Goal: Task Accomplishment & Management: Complete application form

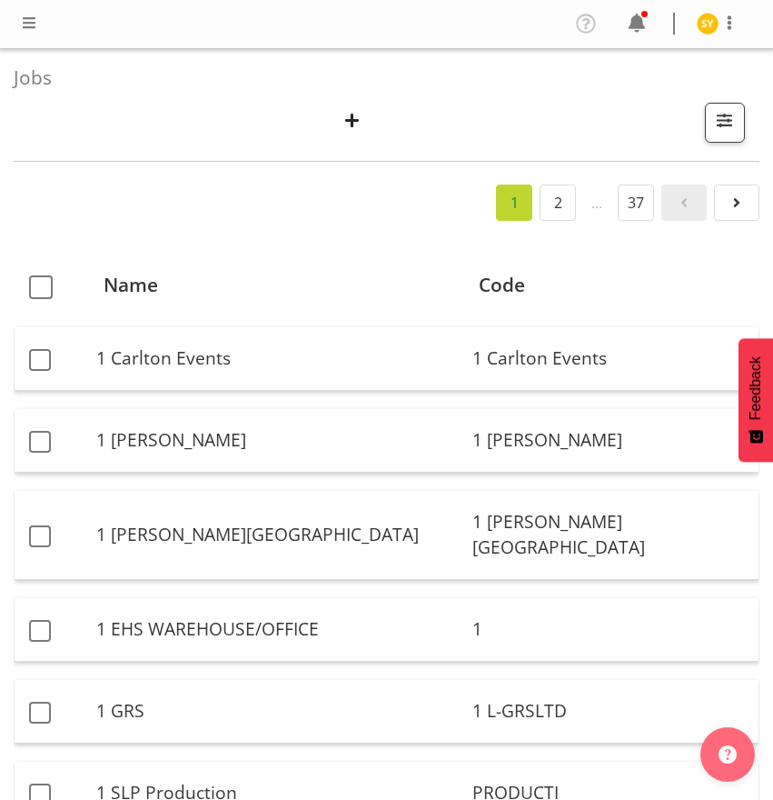
click at [359, 128] on span "button" at bounding box center [352, 120] width 24 height 24
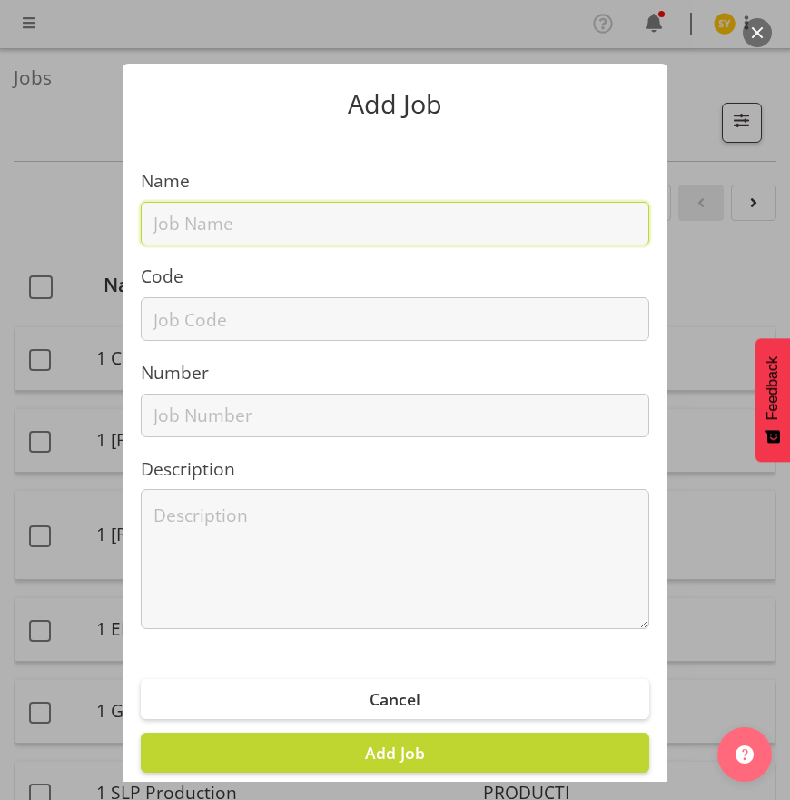
click at [204, 219] on input "text" at bounding box center [395, 224] width 509 height 44
paste input "1250901i"
type input "1250901i"
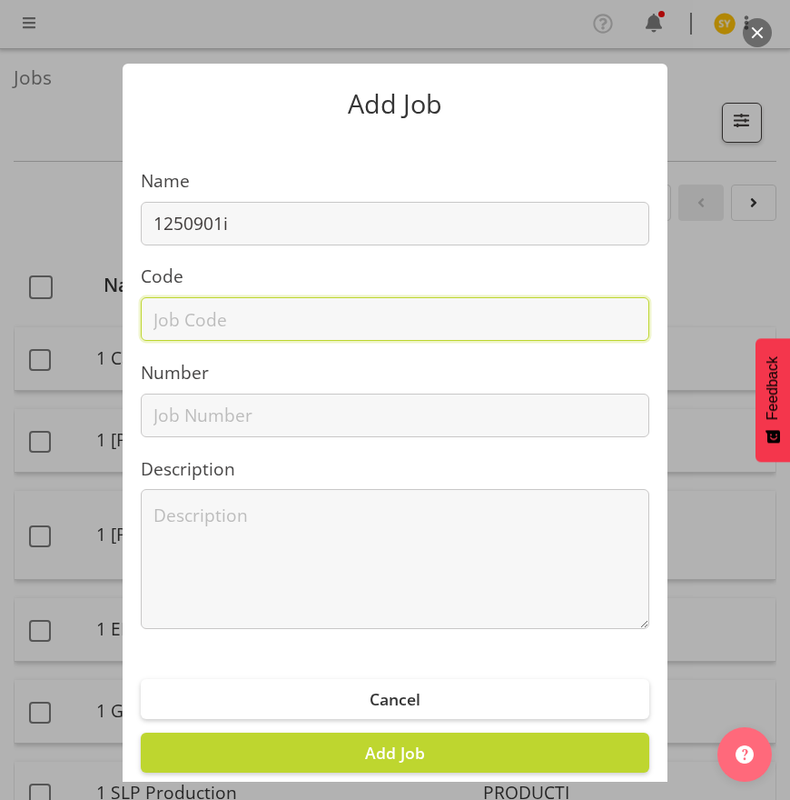
click at [162, 329] on input "text" at bounding box center [395, 319] width 509 height 44
paste input "1250901i"
type input "1250901i"
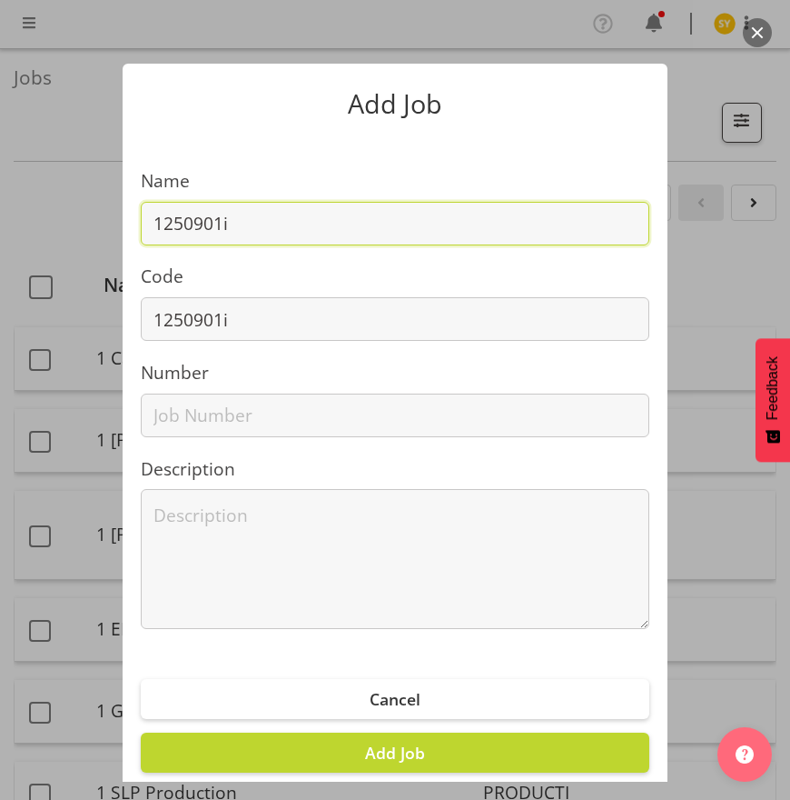
drag, startPoint x: 268, startPoint y: 227, endPoint x: 64, endPoint y: 223, distance: 204.5
click at [64, 223] on div "Add Job Name 1250901i Code 1250901i Number Description Cancel Add Job" at bounding box center [395, 399] width 790 height 763
paste input "I"
type input "1250901I"
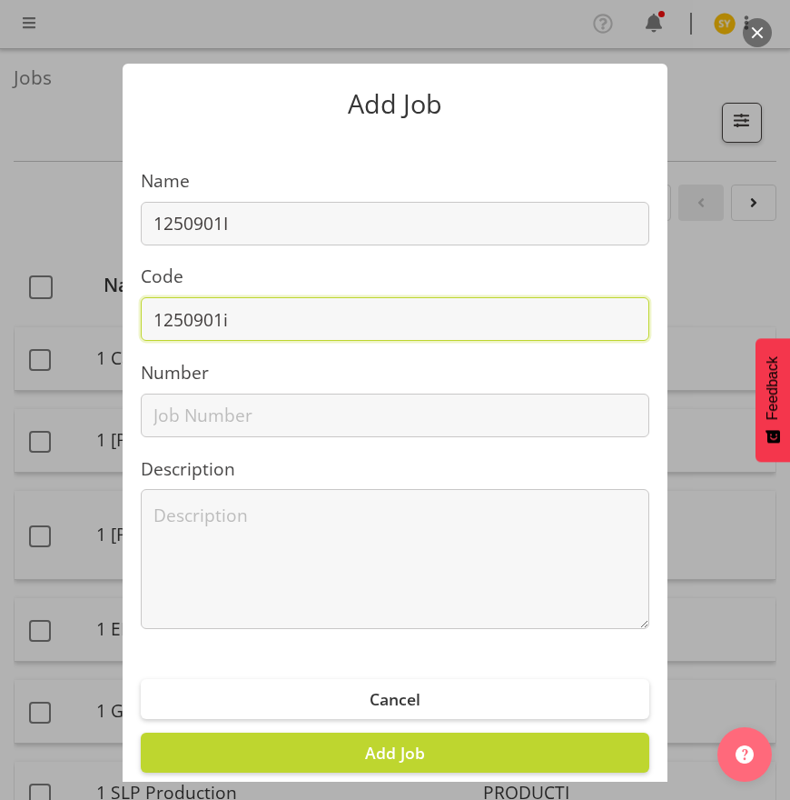
drag, startPoint x: 256, startPoint y: 327, endPoint x: 61, endPoint y: 323, distance: 195.4
click at [61, 323] on div "Add Job Name 1250901I Code 1250901i Number Description Cancel Add Job" at bounding box center [395, 399] width 790 height 763
paste input "I"
type input "1250901I"
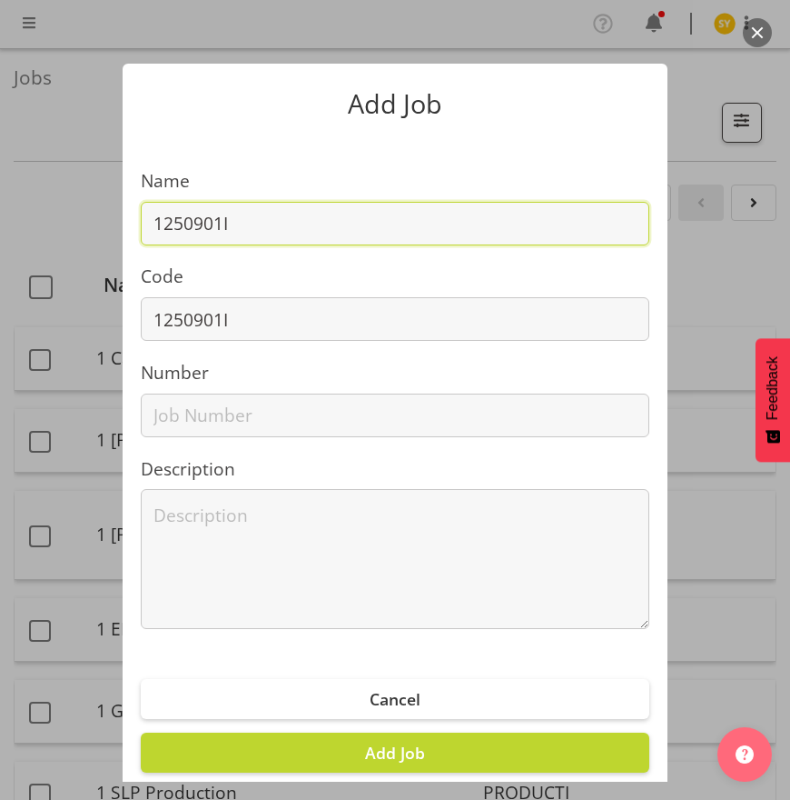
click at [278, 223] on input "1250901I" at bounding box center [395, 224] width 509 height 44
paste input "Sophos @ TICT 2025"
drag, startPoint x: 406, startPoint y: 224, endPoint x: 31, endPoint y: 224, distance: 375.2
click at [32, 224] on div "Add Job Name 1250901I - Sophos @ TICT 2025 Code 1250901I Number Description Can…" at bounding box center [395, 399] width 790 height 763
type input "1250901I - Sophos @ TICT 2025"
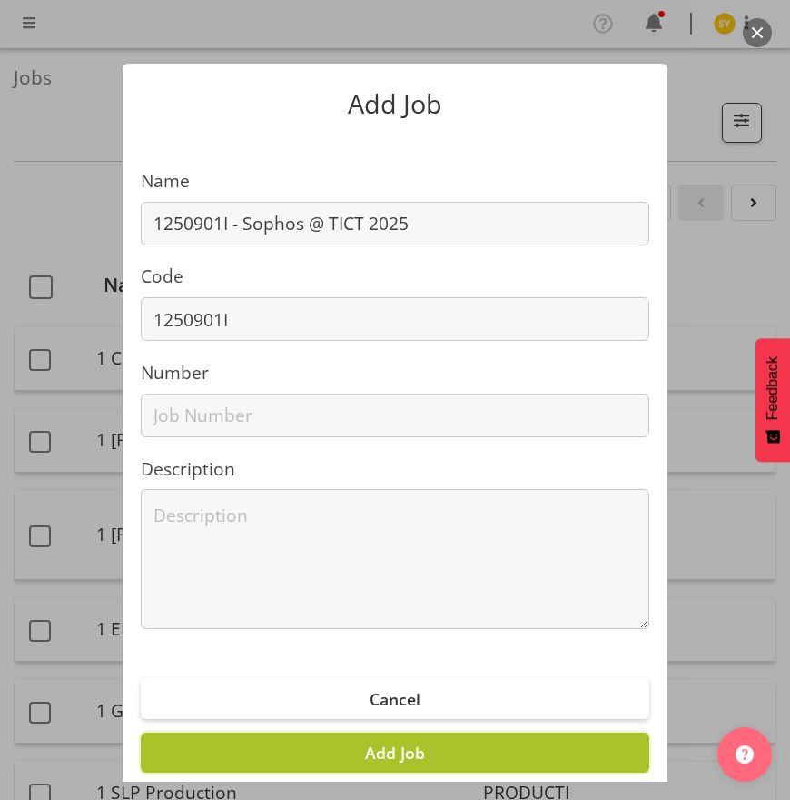
click at [407, 751] on span "Add Job" at bounding box center [395, 752] width 60 height 22
